Goal: Navigation & Orientation: Go to known website

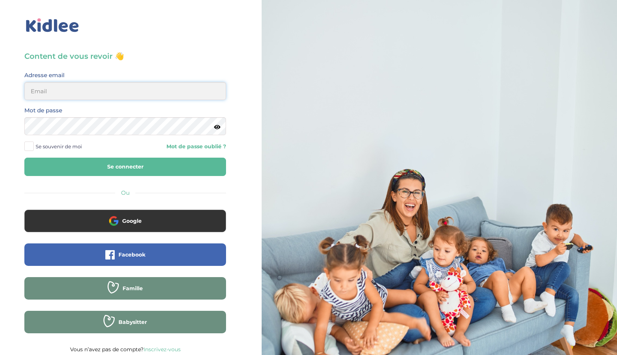
click at [126, 87] on input "email" at bounding box center [125, 91] width 202 height 18
click at [0, 355] on com-1password-button at bounding box center [0, 358] width 0 height 0
type input "patrice.bonfy@gmail.com"
